Goal: Information Seeking & Learning: Learn about a topic

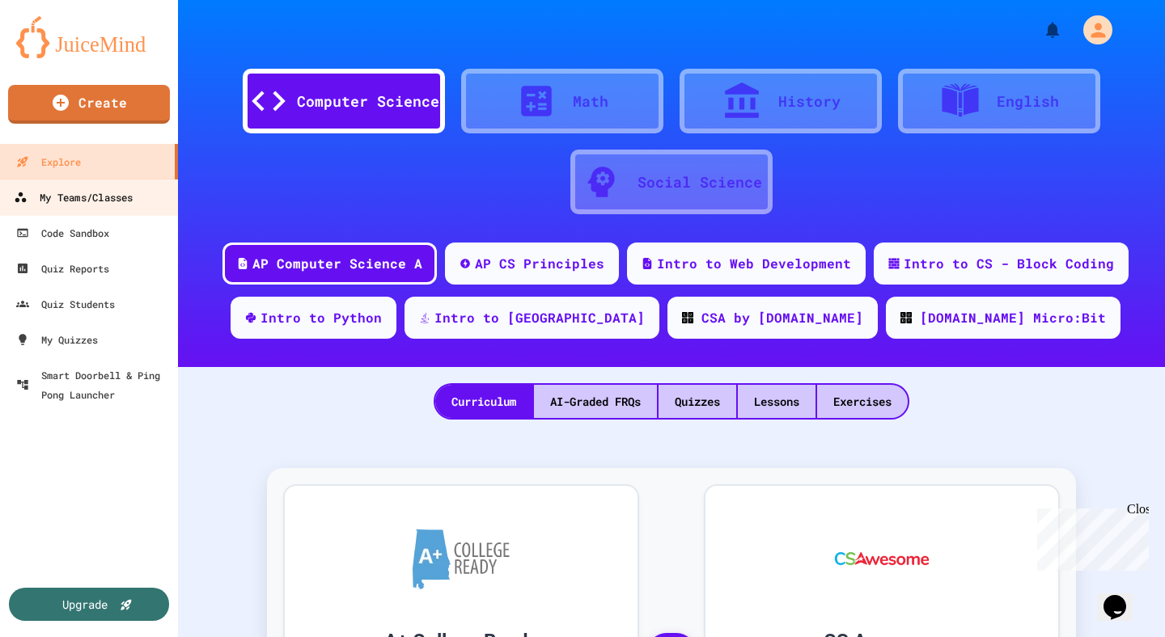
click at [116, 197] on div "My Teams/Classes" at bounding box center [73, 198] width 119 height 20
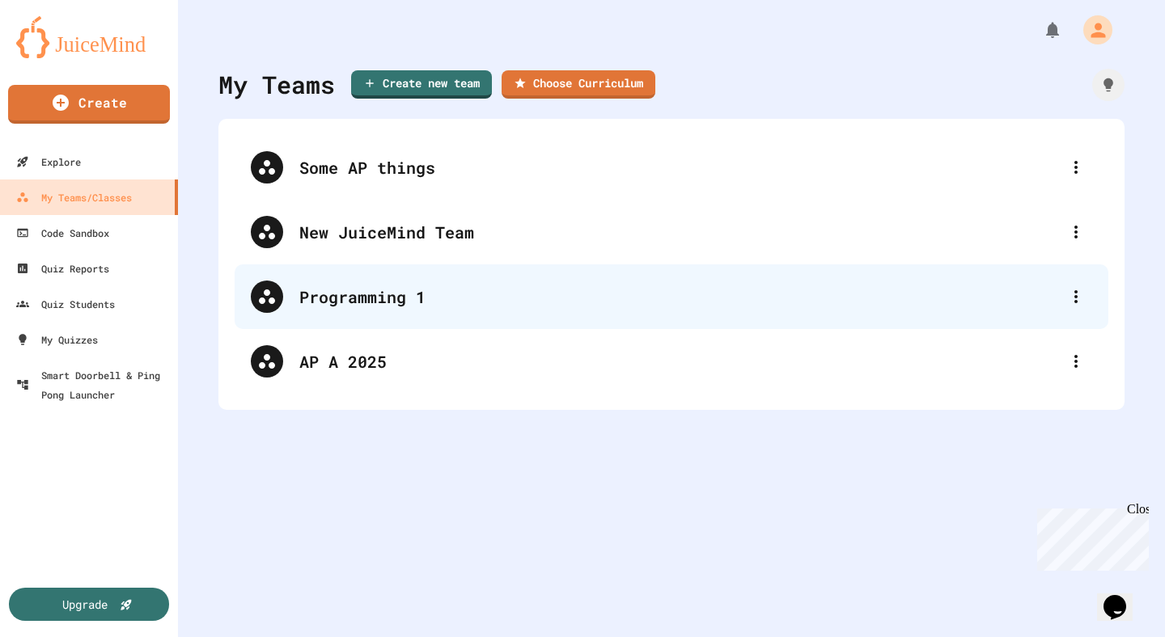
click at [315, 275] on div "Programming 1" at bounding box center [672, 296] width 874 height 65
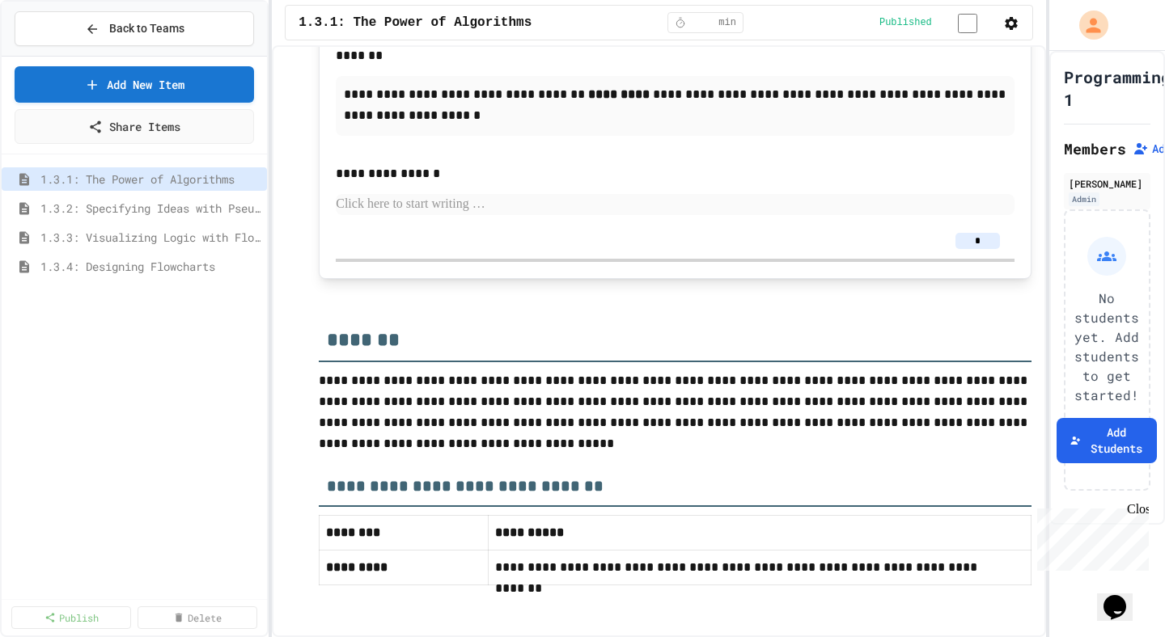
scroll to position [3289, 0]
click at [143, 201] on span "1.3.2: Specifying Ideas with Pseudocode" at bounding box center [142, 208] width 204 height 17
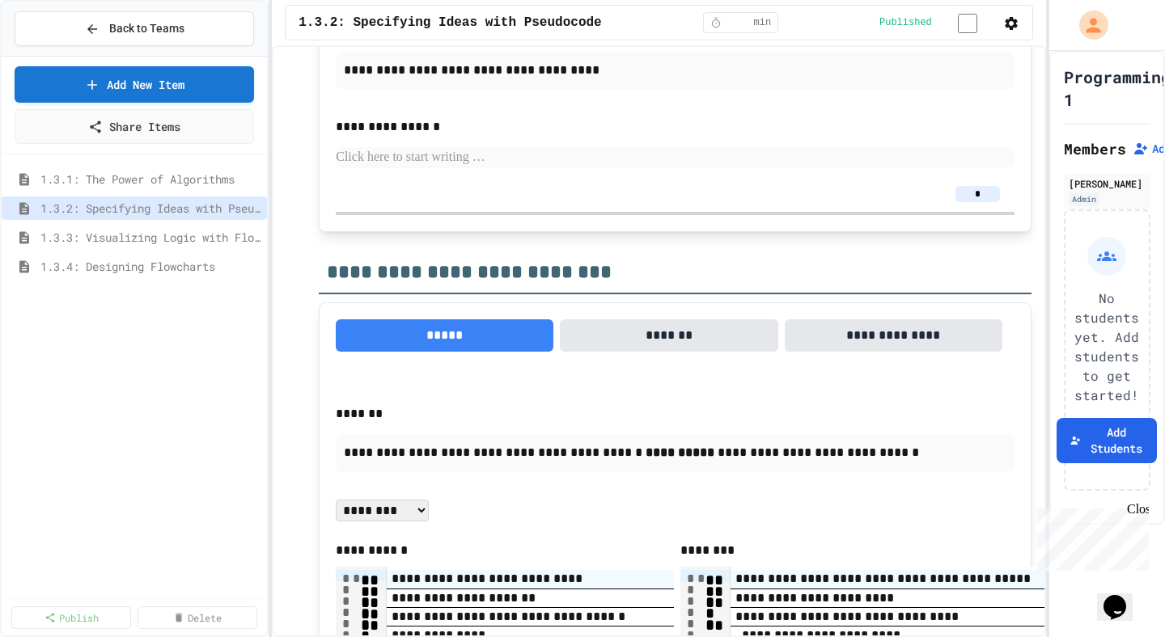
scroll to position [3175, 0]
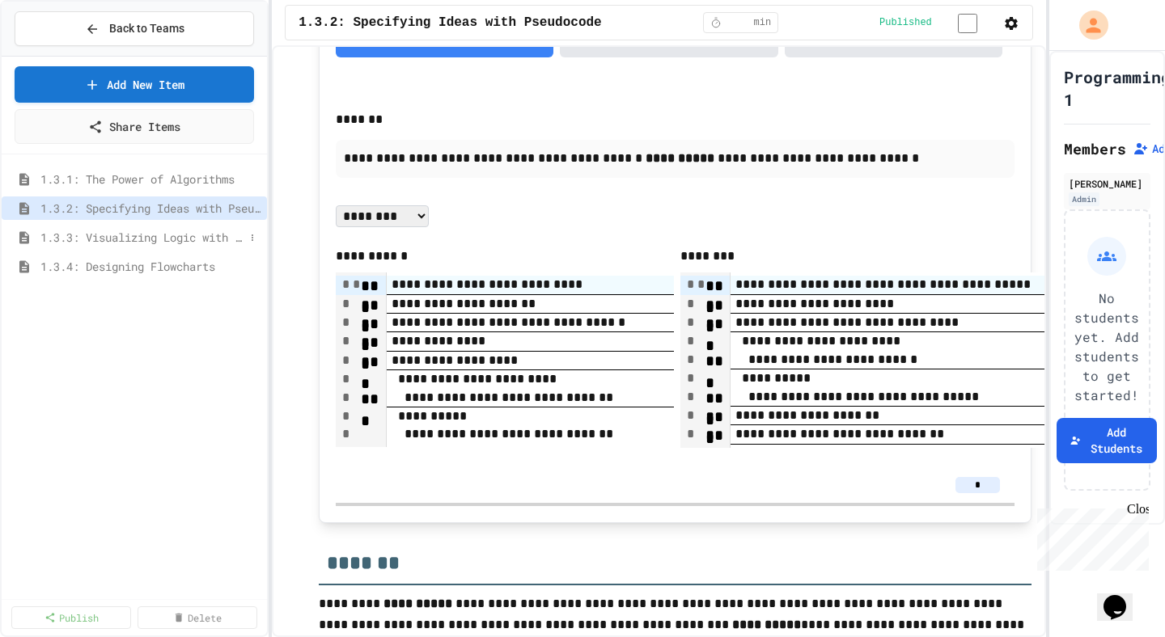
click at [196, 233] on span "1.3.3: Visualizing Logic with Flowcharts" at bounding box center [142, 237] width 204 height 17
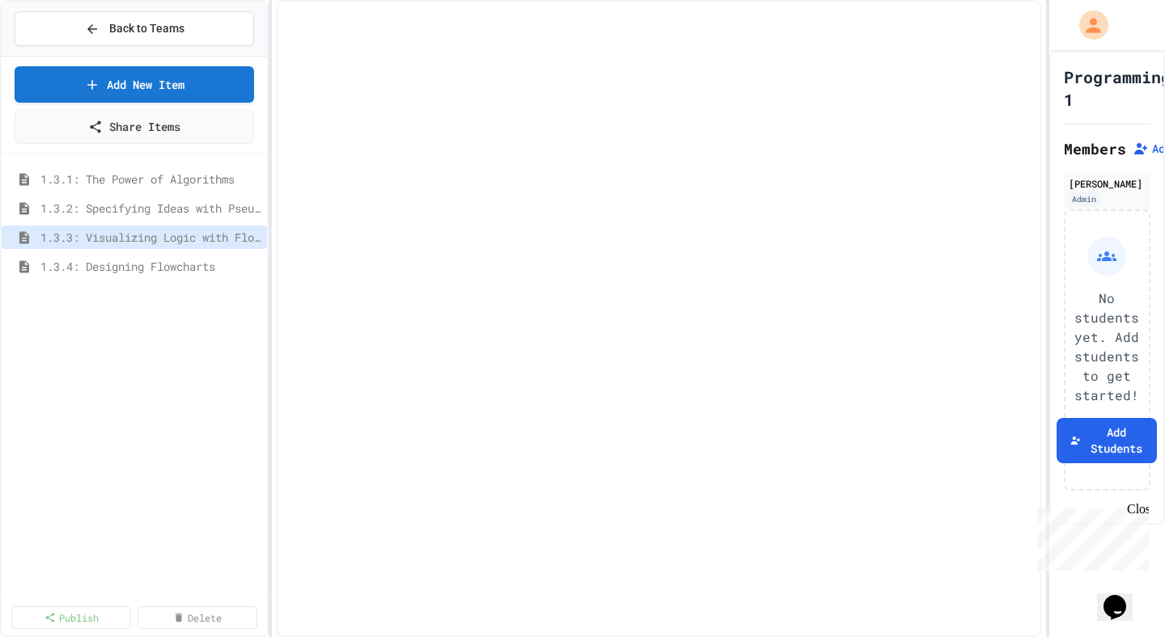
select select "***"
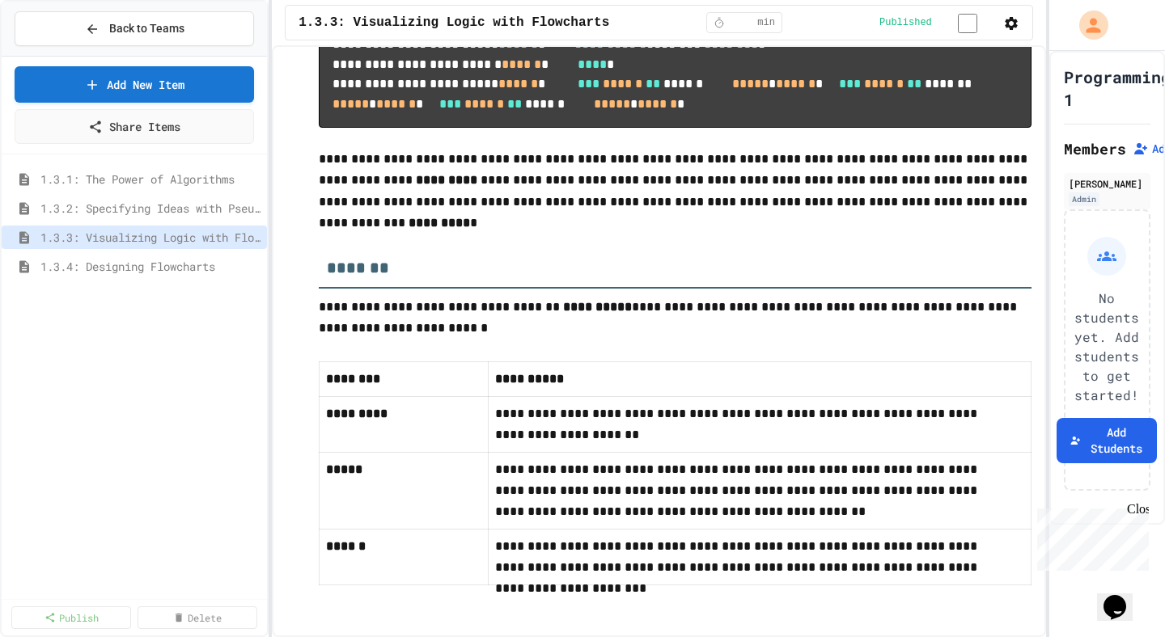
scroll to position [8178, 0]
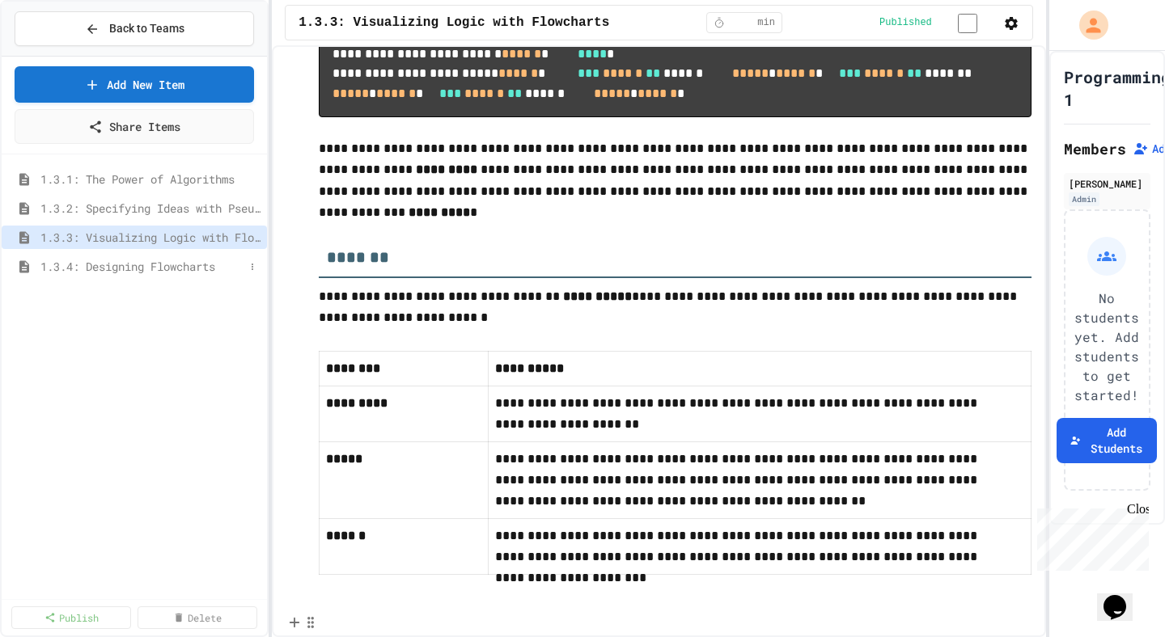
click at [162, 266] on span "1.3.4: Designing Flowcharts" at bounding box center [142, 266] width 204 height 17
